Goal: Task Accomplishment & Management: Manage account settings

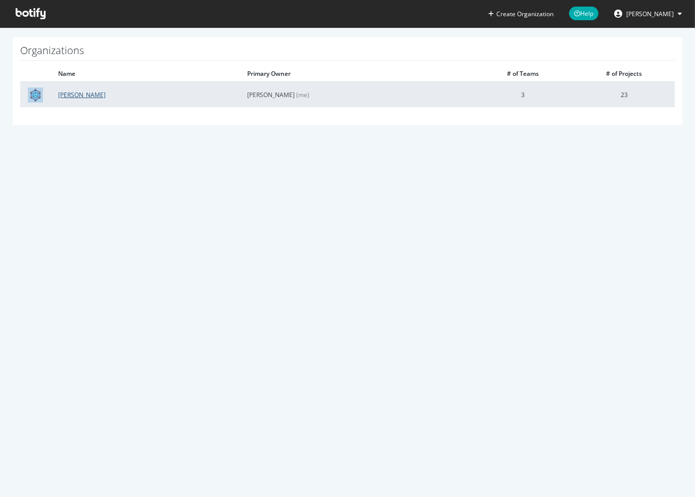
click at [71, 92] on link "[PERSON_NAME]" at bounding box center [81, 94] width 47 height 9
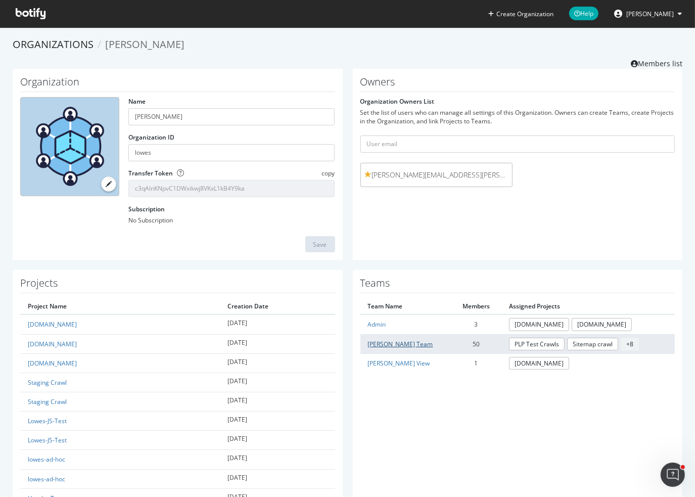
click at [389, 341] on link "[PERSON_NAME] Team" at bounding box center [400, 343] width 65 height 9
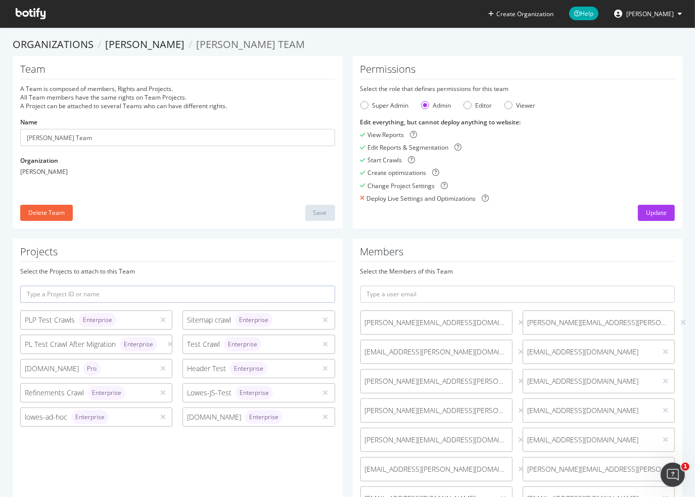
click at [419, 293] on input "text" at bounding box center [517, 293] width 315 height 17
paste input "[PERSON_NAME][EMAIL_ADDRESS][DOMAIN_NAME]"
type input "[PERSON_NAME][EMAIL_ADDRESS][DOMAIN_NAME]"
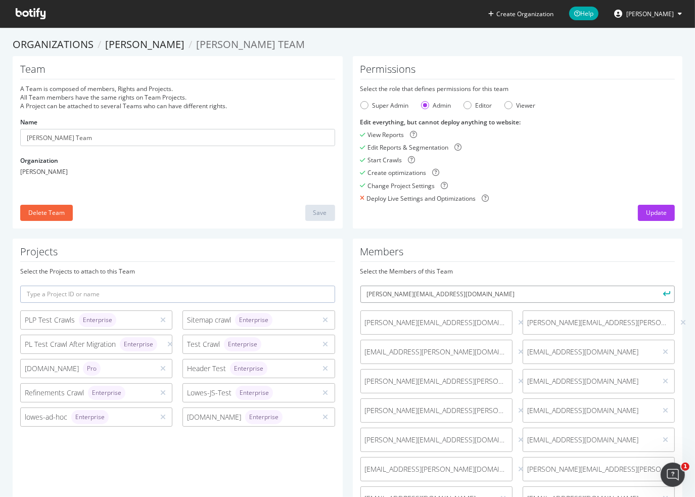
click at [657, 285] on button "submit" at bounding box center [665, 293] width 17 height 17
click at [406, 295] on input "text" at bounding box center [517, 293] width 315 height 17
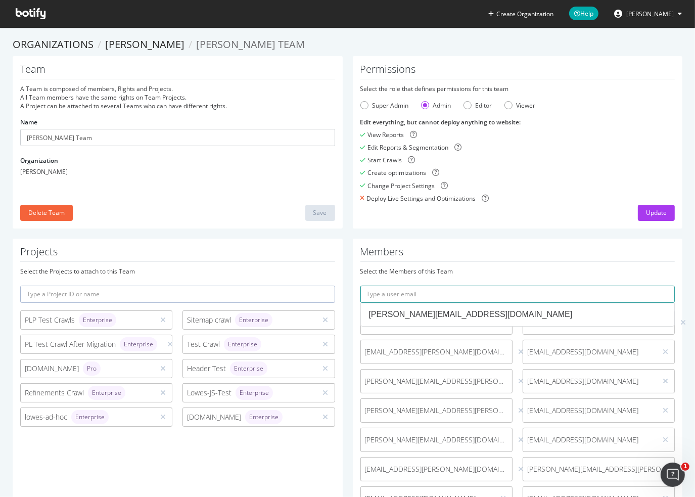
paste input "• [PERSON_NAME][EMAIL_ADDRESS][DOMAIN_NAME]"
click at [657, 285] on button "submit" at bounding box center [665, 293] width 17 height 17
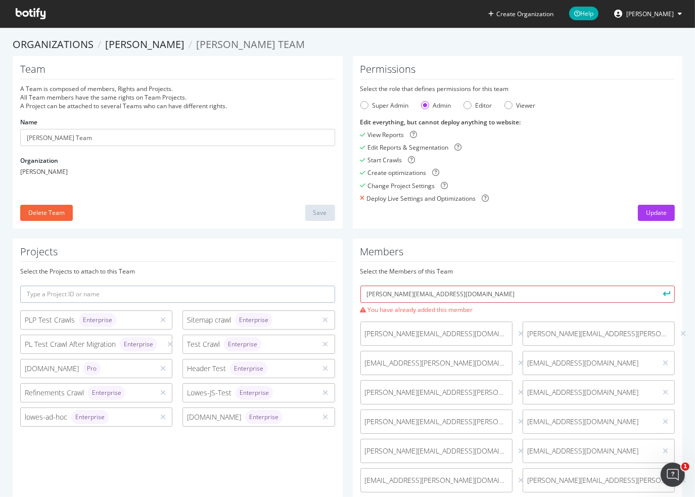
click at [458, 299] on input "[PERSON_NAME][EMAIL_ADDRESS][DOMAIN_NAME]" at bounding box center [517, 293] width 315 height 17
drag, startPoint x: 463, startPoint y: 297, endPoint x: 262, endPoint y: 300, distance: 201.1
click at [420, 294] on input "[PERSON_NAME][EMAIL_ADDRESS][DOMAIN_NAME]" at bounding box center [517, 293] width 315 height 17
paste input "vc.[PERSON_NAME]."
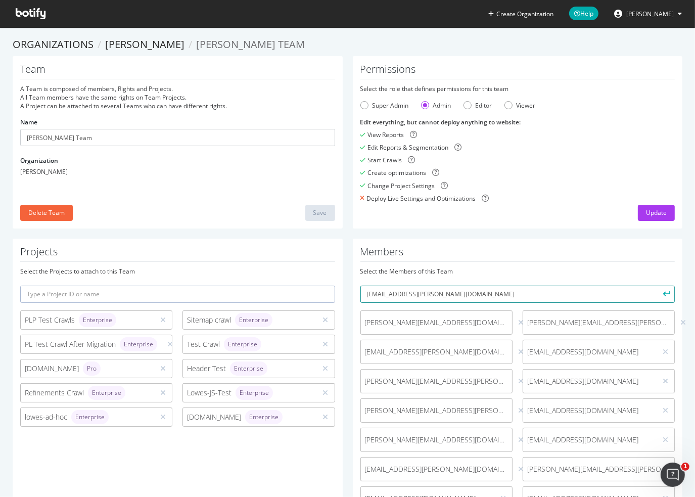
paste input "text"
type input "[EMAIL_ADDRESS][PERSON_NAME][DOMAIN_NAME]"
click at [657, 285] on button "submit" at bounding box center [665, 293] width 17 height 17
click at [412, 298] on input "text" at bounding box center [517, 293] width 315 height 17
paste input "[EMAIL_ADDRESS][DOMAIN_NAME]"
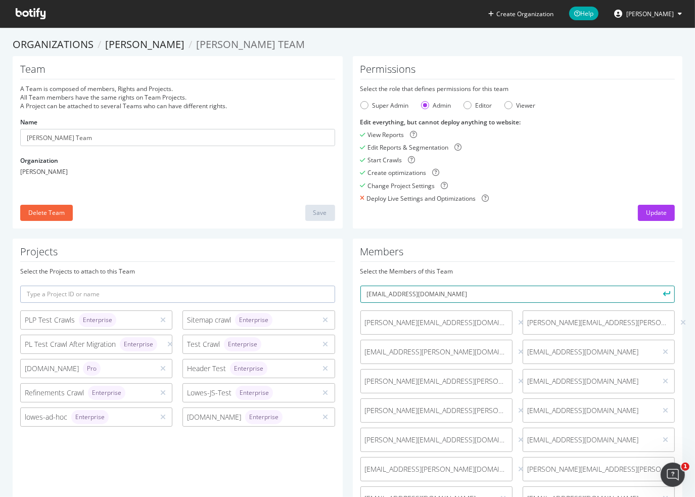
type input "[EMAIL_ADDRESS][DOMAIN_NAME]"
click at [657, 285] on button "submit" at bounding box center [665, 293] width 17 height 17
click at [427, 290] on input "text" at bounding box center [517, 293] width 315 height 17
paste input "[EMAIL_ADDRESS][PERSON_NAME][DOMAIN_NAME]"
type input "[EMAIL_ADDRESS][PERSON_NAME][DOMAIN_NAME]"
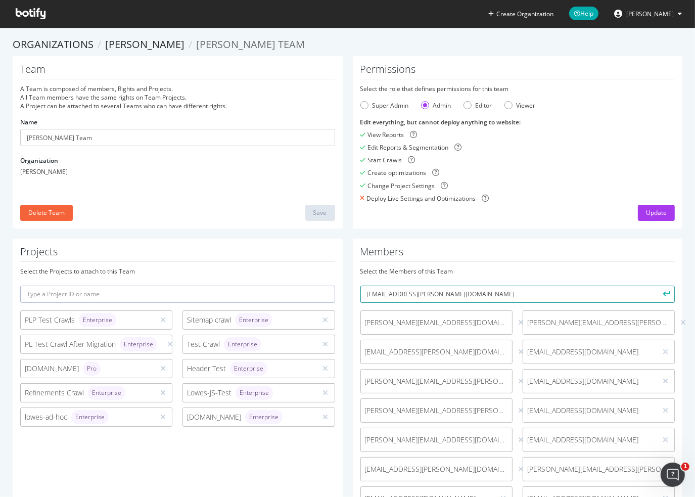
click at [657, 285] on button "submit" at bounding box center [665, 293] width 17 height 17
click at [454, 292] on input "text" at bounding box center [517, 293] width 315 height 17
paste input "[EMAIL_ADDRESS][DOMAIN_NAME]"
type input "[EMAIL_ADDRESS][DOMAIN_NAME]"
click at [657, 285] on button "submit" at bounding box center [665, 293] width 17 height 17
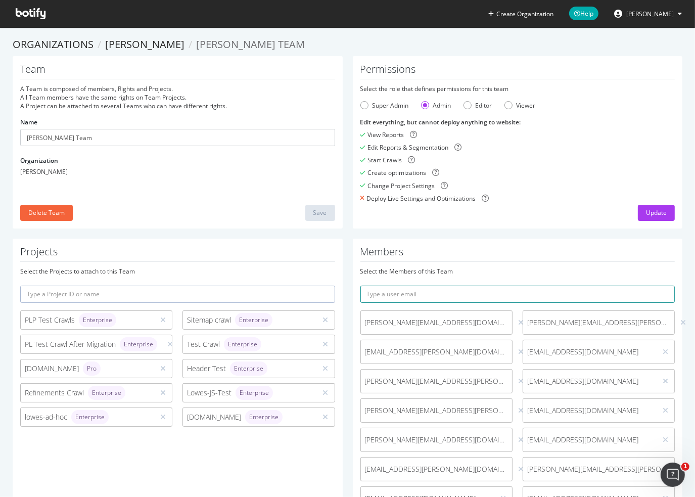
click at [441, 291] on input "text" at bounding box center [517, 293] width 315 height 17
paste input "[EMAIL_ADDRESS][DOMAIN_NAME]"
type input "[EMAIL_ADDRESS][DOMAIN_NAME]"
click at [657, 285] on button "submit" at bounding box center [665, 293] width 17 height 17
